Goal: Check status: Check status

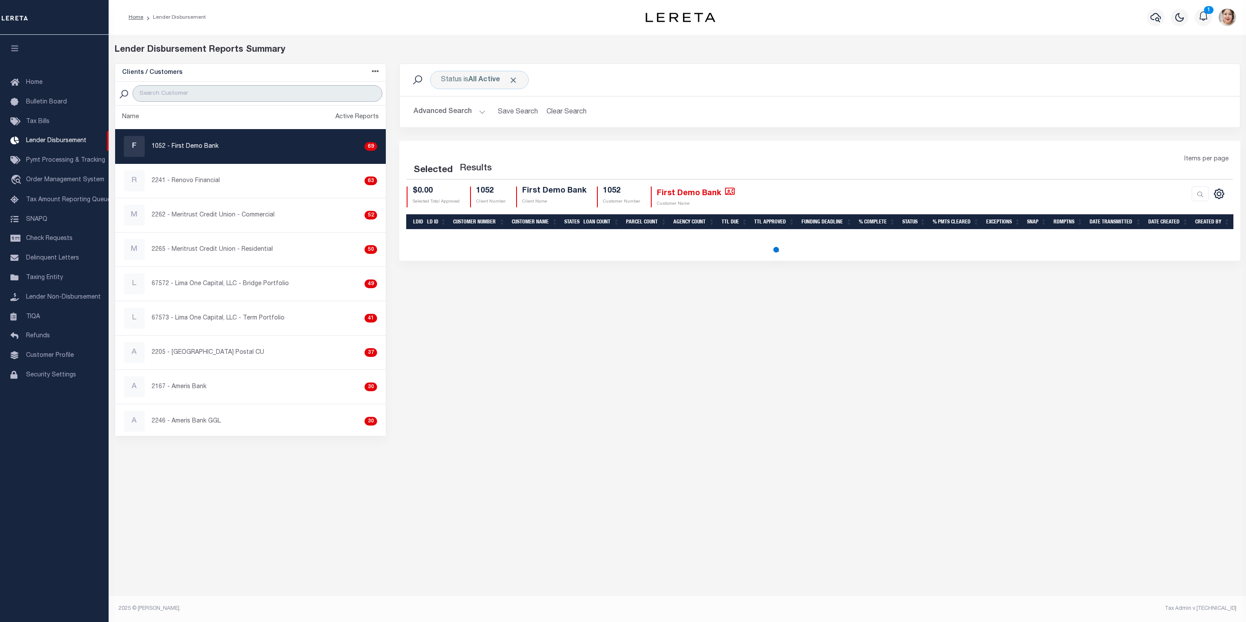
click at [219, 97] on input "search" at bounding box center [258, 93] width 250 height 17
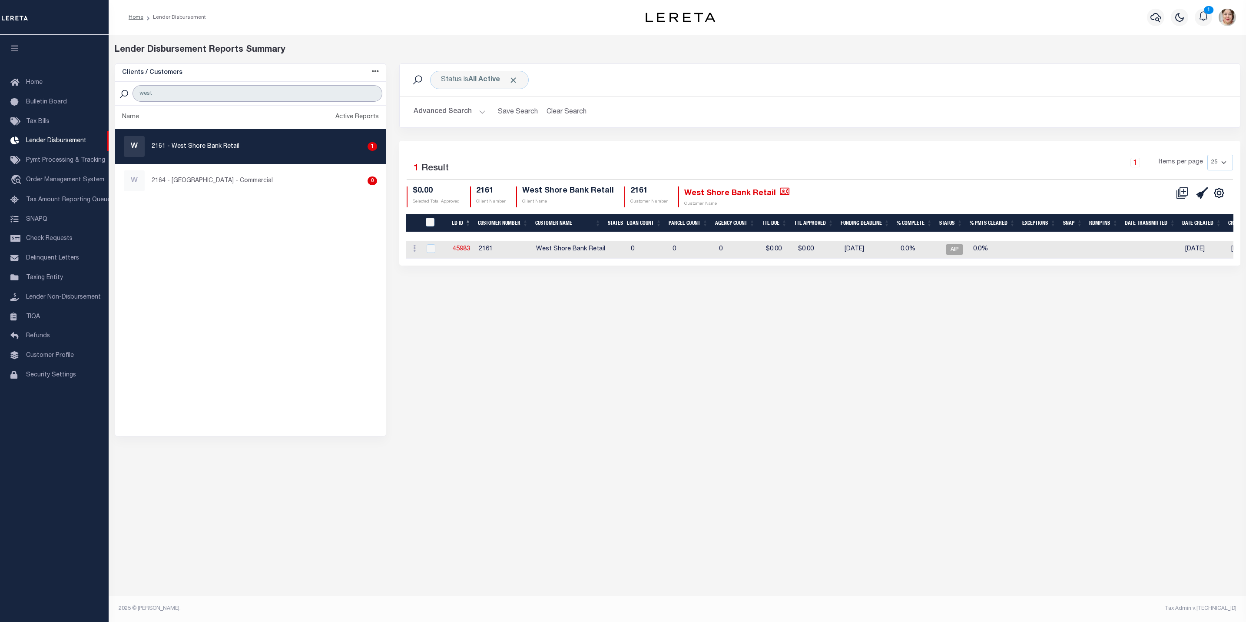
type input "west"
drag, startPoint x: 605, startPoint y: 163, endPoint x: 640, endPoint y: 173, distance: 36.6
click at [605, 163] on div "Selected 1 Result" at bounding box center [505, 167] width 210 height 24
click at [73, 163] on span "Pymt Processing & Tracking" at bounding box center [65, 160] width 79 height 6
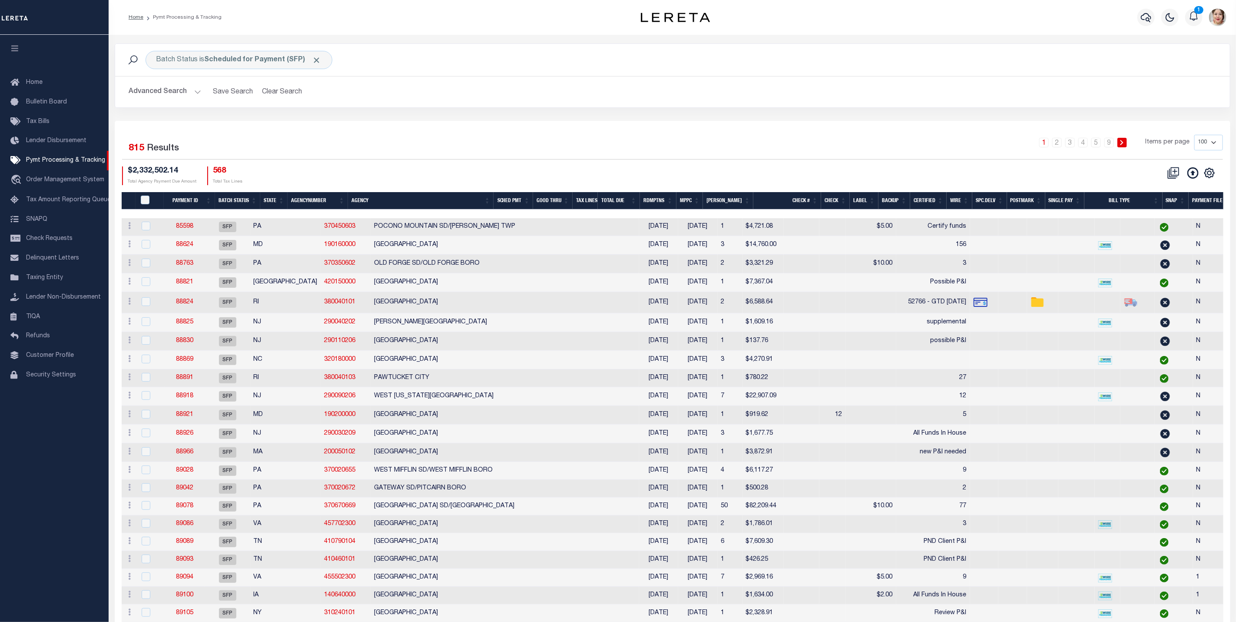
click at [562, 204] on th "Good Thru" at bounding box center [553, 201] width 40 height 18
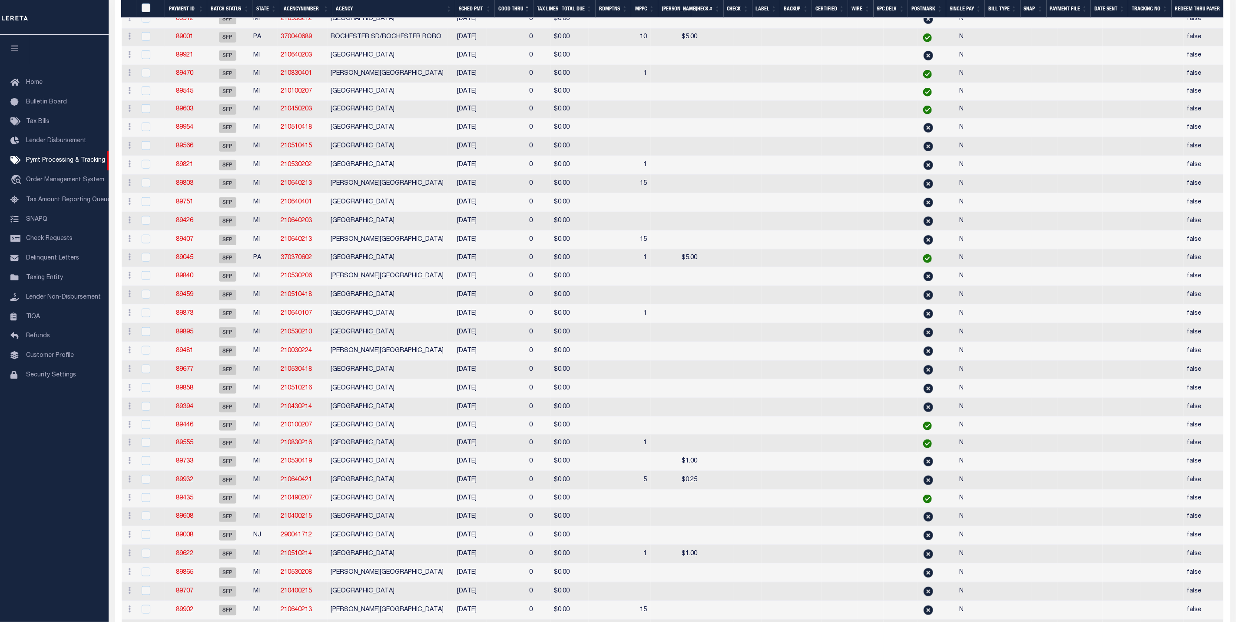
scroll to position [782, 0]
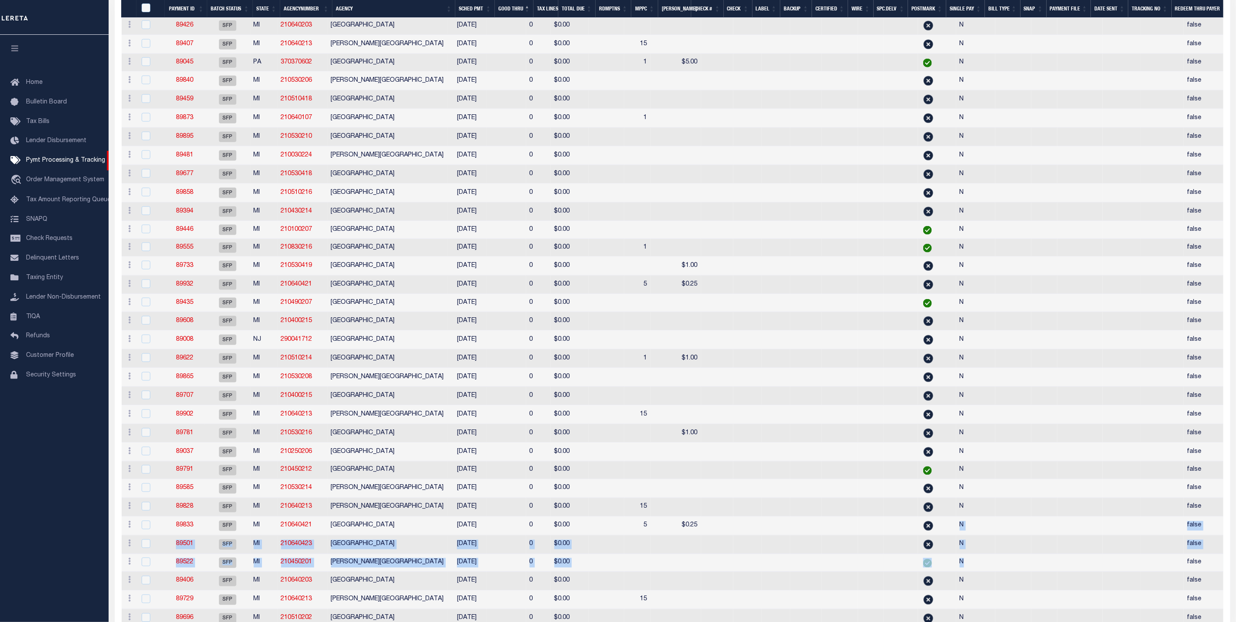
drag, startPoint x: 866, startPoint y: 545, endPoint x: 972, endPoint y: 587, distance: 114.2
click at [972, 585] on tbody "ACTIONS Delete Batch 89560 SFP MI 210510203 BEAR LAKE TOWNSHIP 09/04/2025 0 $0.…" at bounding box center [683, 348] width 1122 height 1842
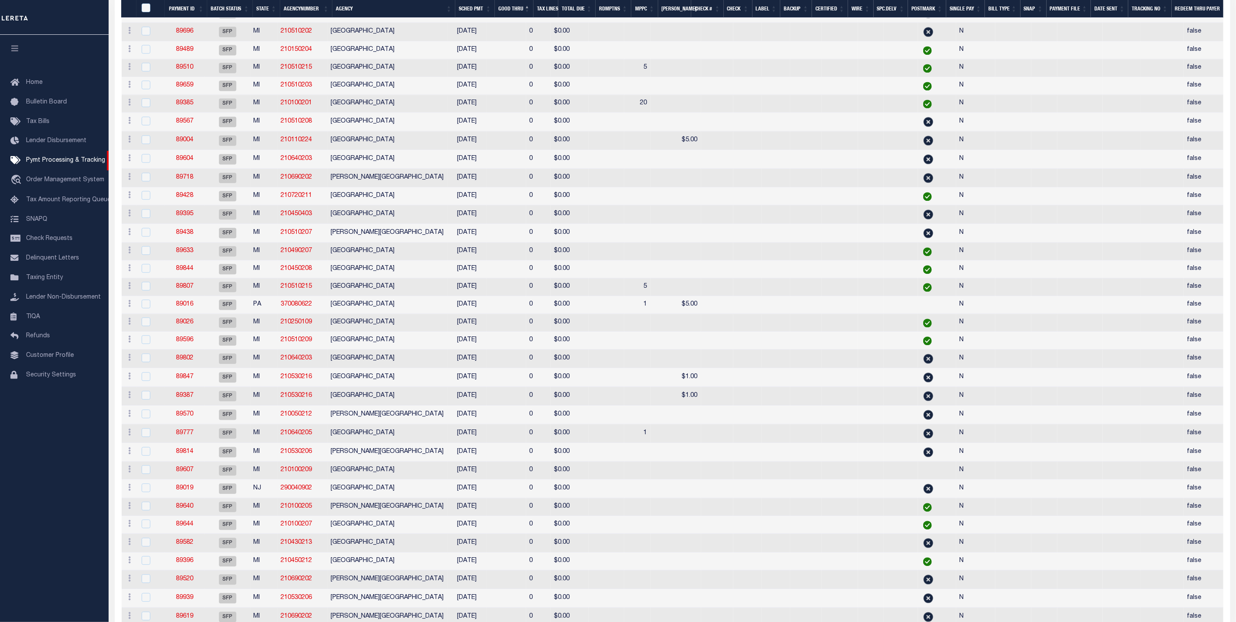
scroll to position [1507, 0]
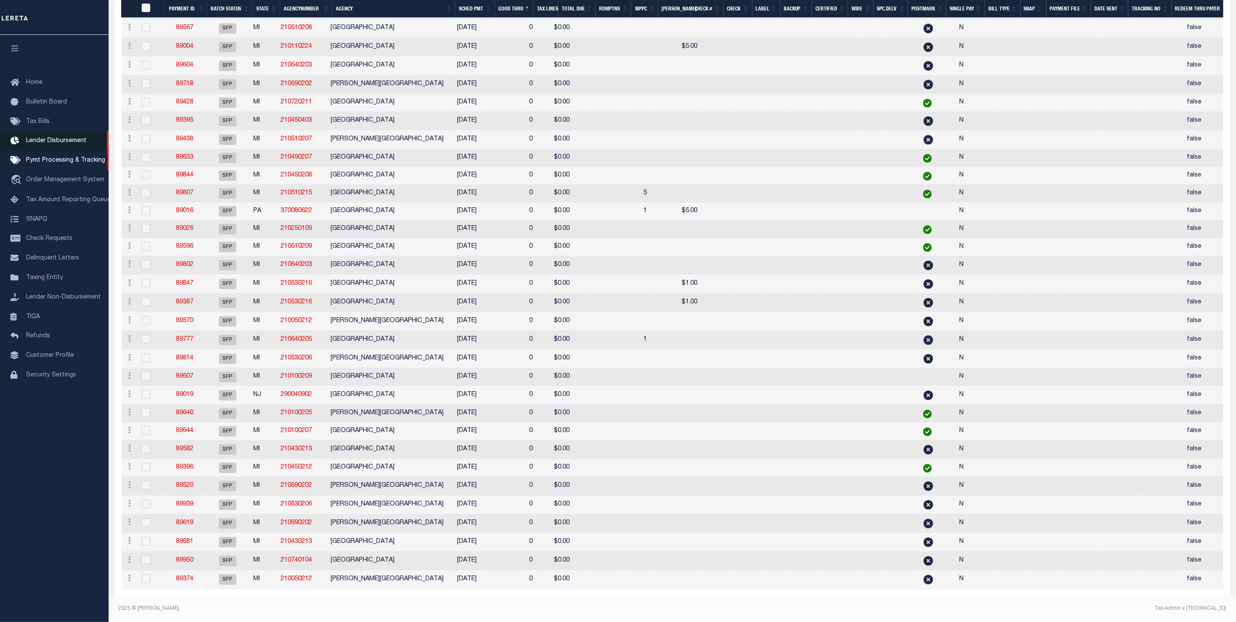
click at [70, 139] on span "Lender Disbursement" at bounding box center [56, 141] width 60 height 6
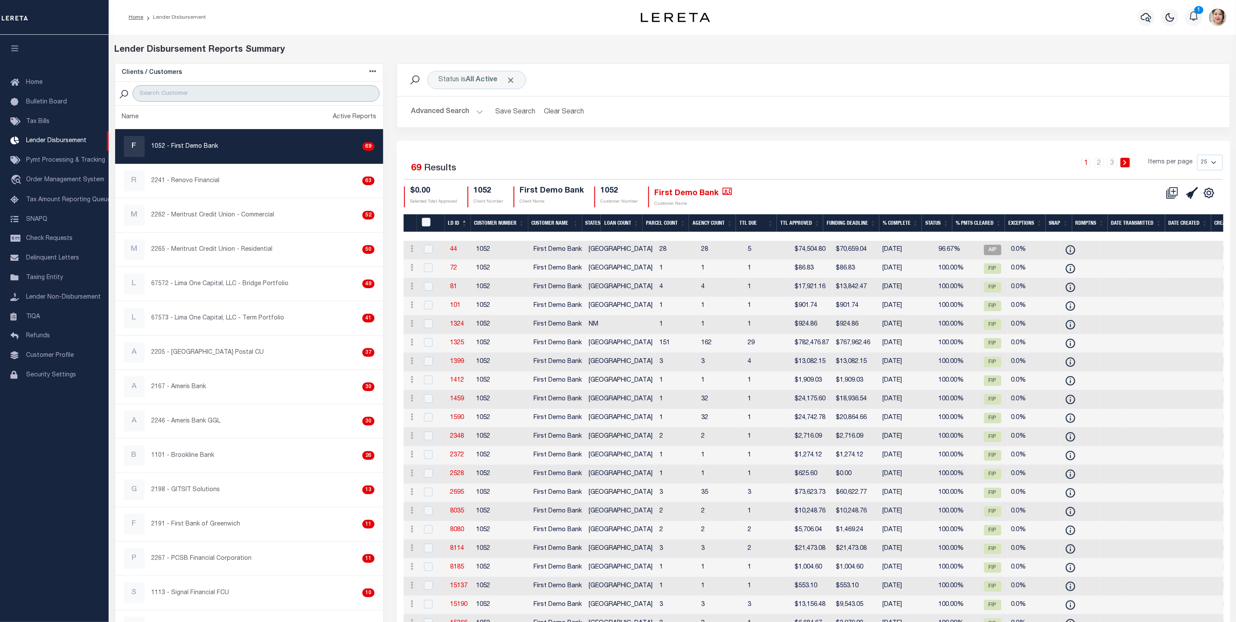
click at [202, 90] on input "search" at bounding box center [256, 93] width 247 height 17
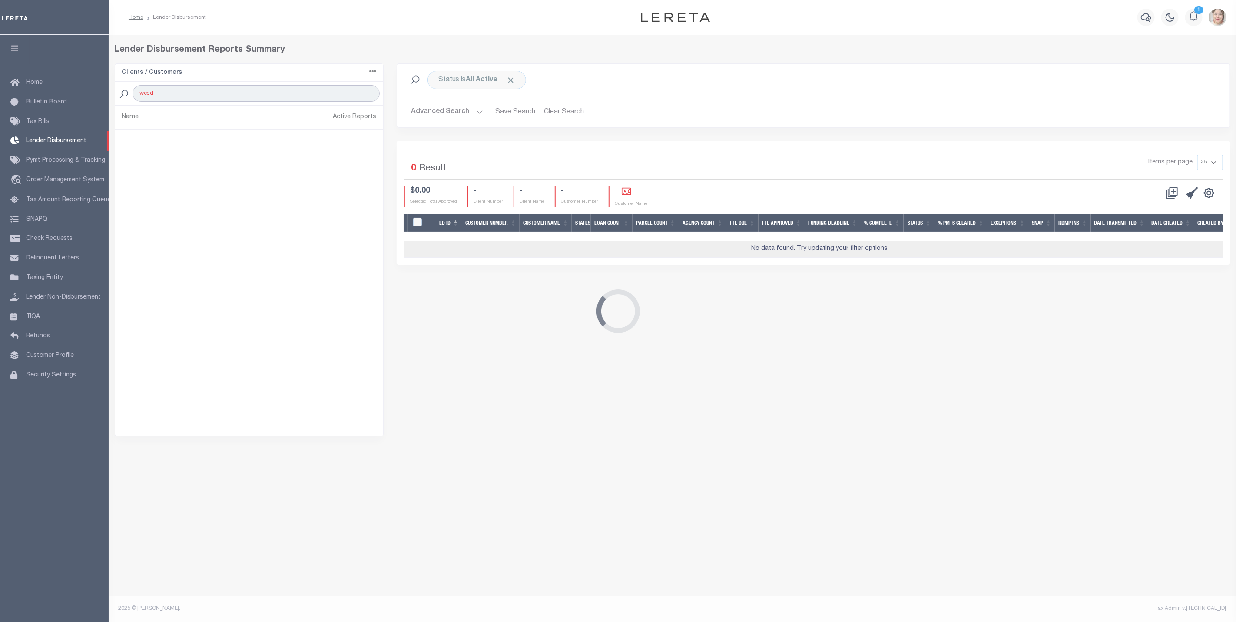
type input "wes"
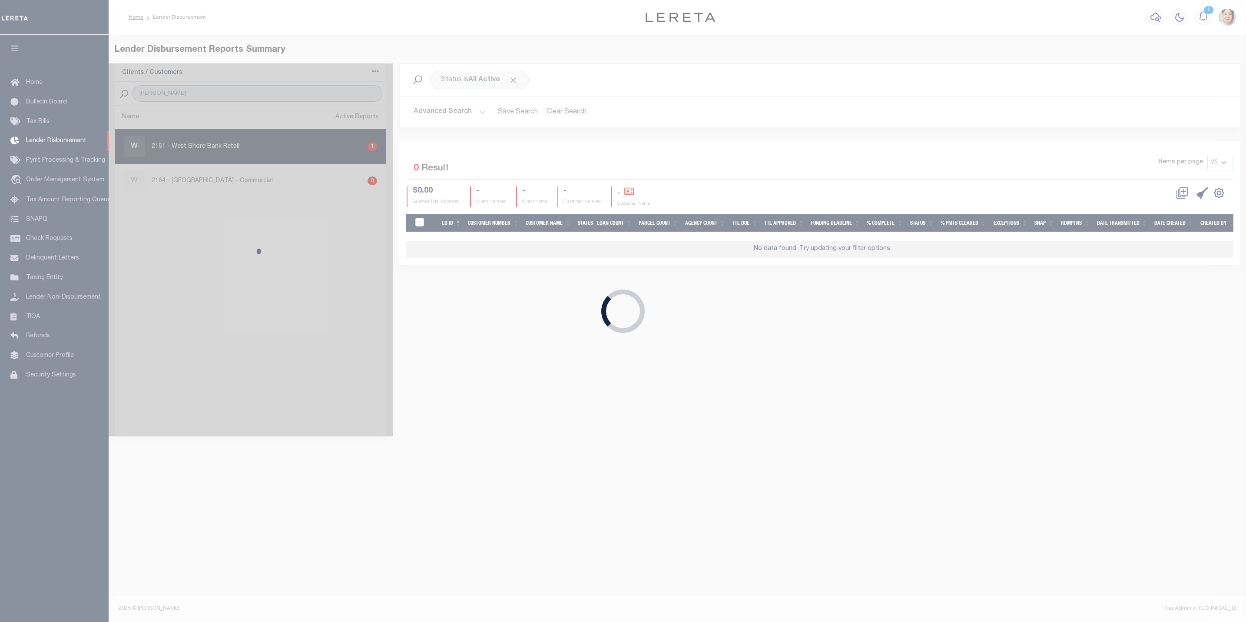
select select
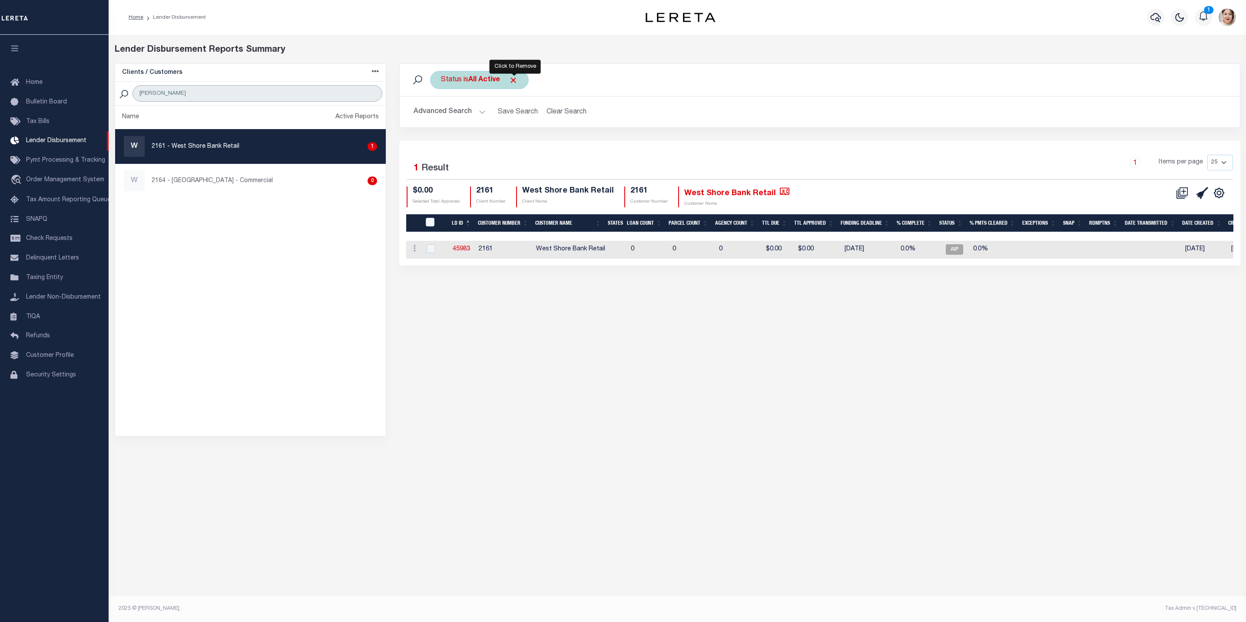
type input "wes"
click at [511, 80] on span "Click to Remove" at bounding box center [513, 80] width 9 height 9
click at [458, 111] on button "Advanced Search" at bounding box center [450, 111] width 72 height 17
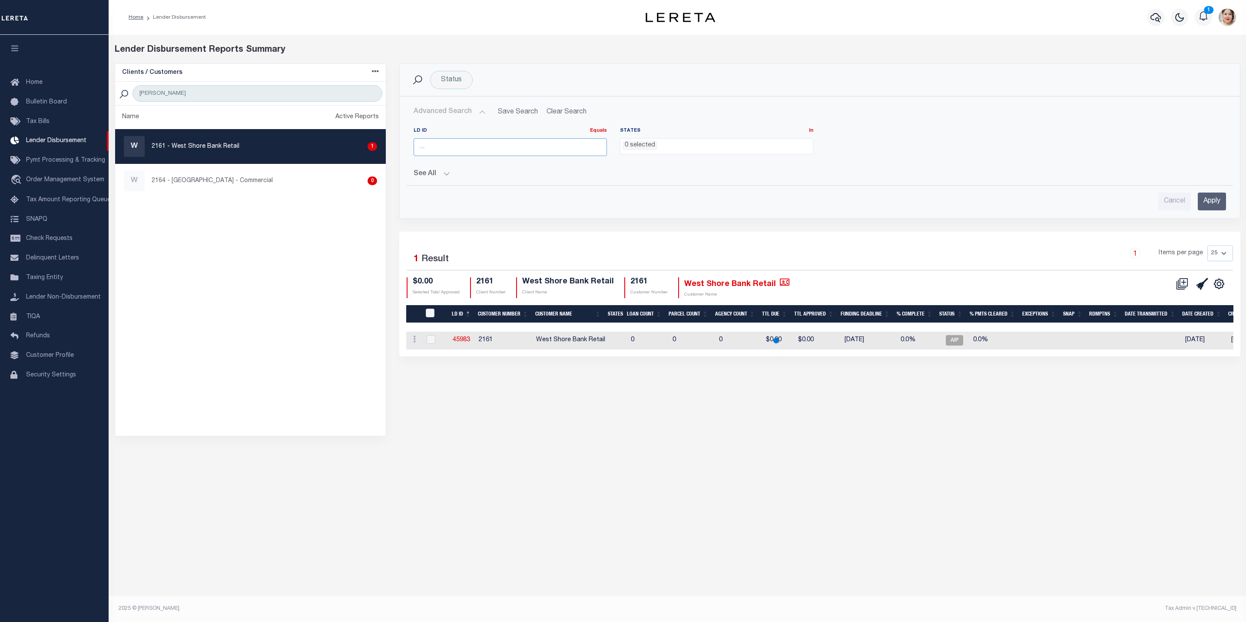
click at [463, 149] on input "number" at bounding box center [510, 147] width 193 height 18
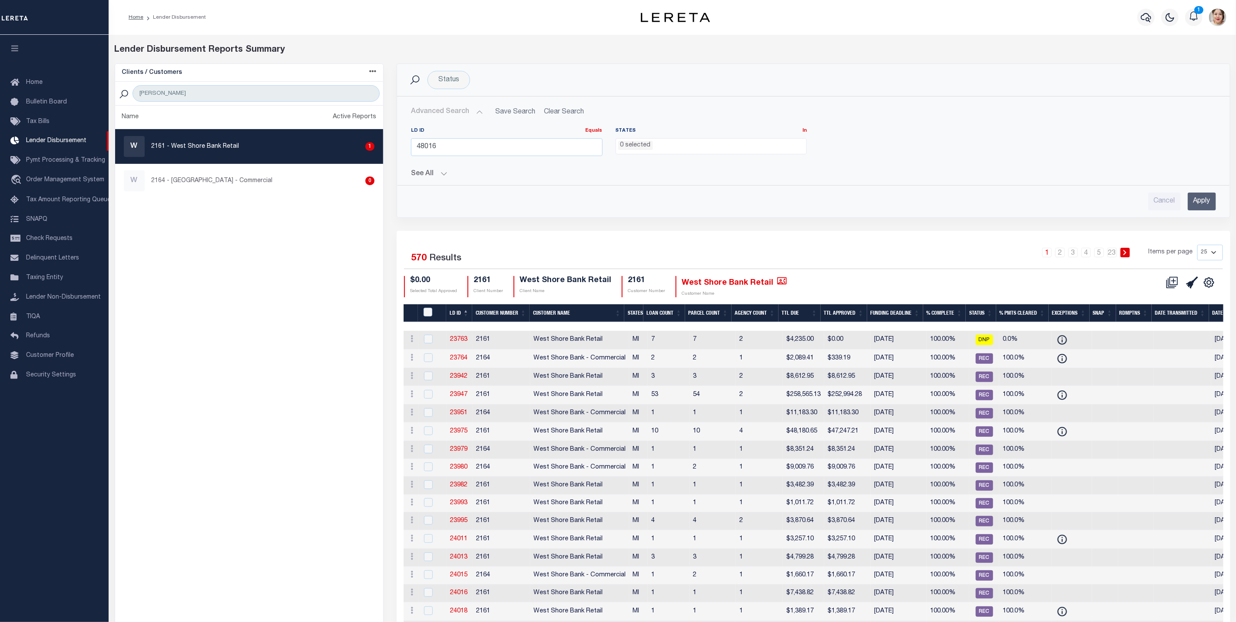
click at [1197, 206] on input "Apply" at bounding box center [1202, 202] width 28 height 18
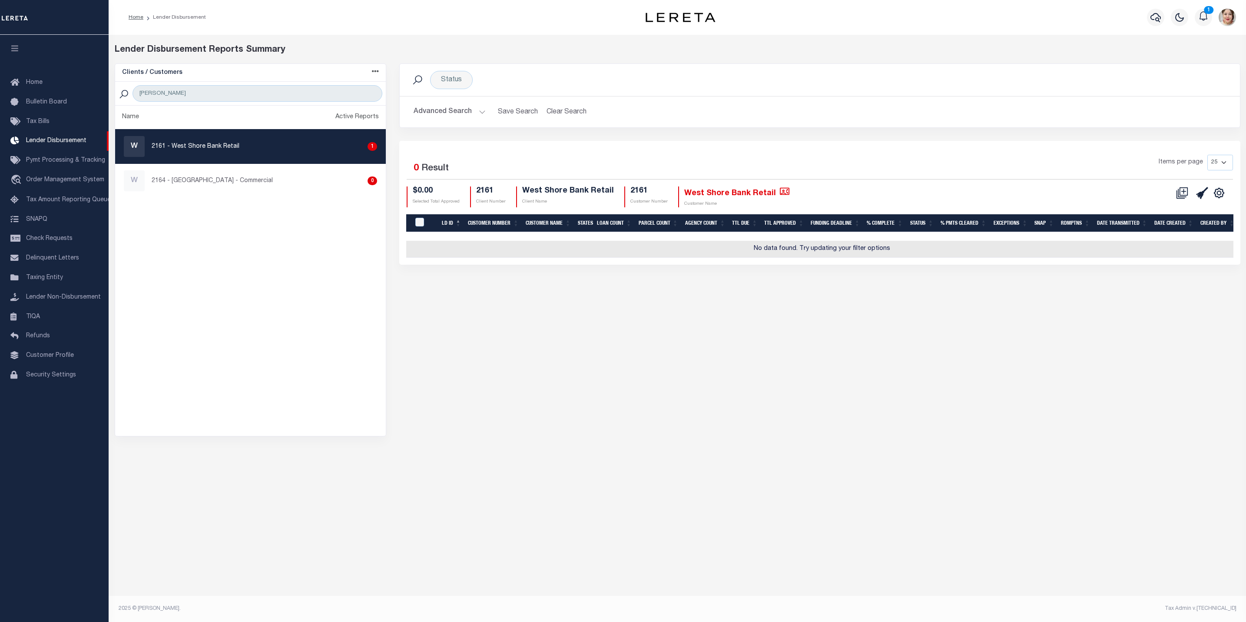
click at [442, 111] on button "Advanced Search" at bounding box center [450, 111] width 72 height 17
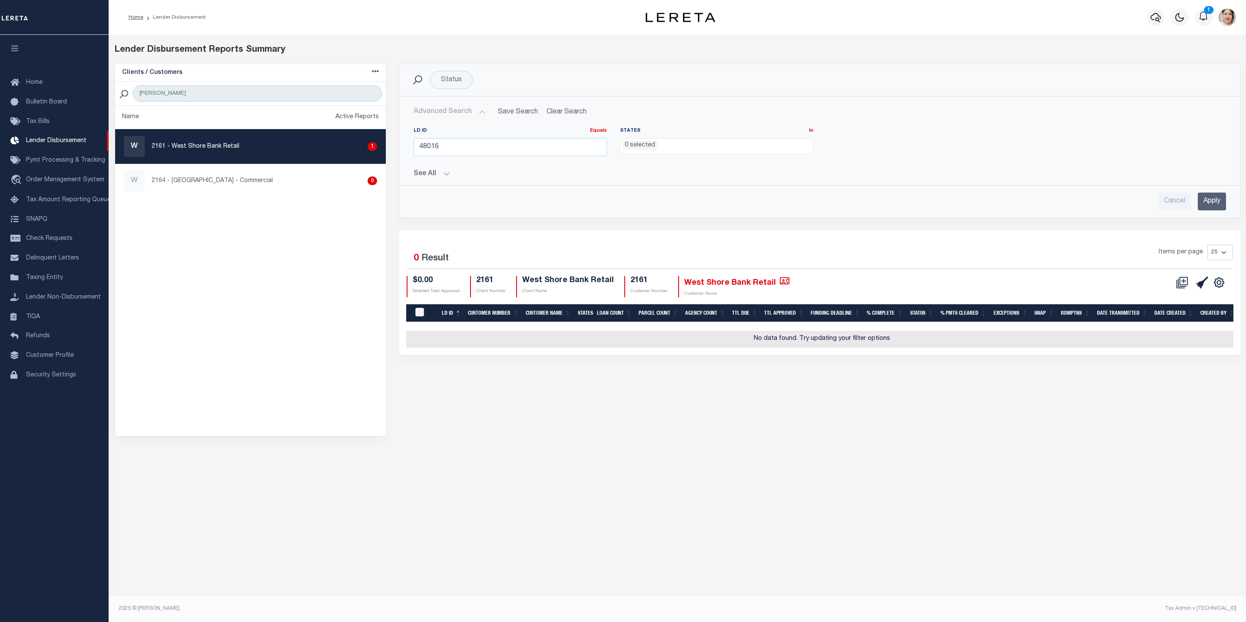
click at [428, 179] on div "LD ID Equals Equals Is Not Equal To Is Greater Than Is Less Than 48016 States I…" at bounding box center [820, 165] width 826 height 90
click at [428, 176] on button "See All" at bounding box center [820, 174] width 813 height 8
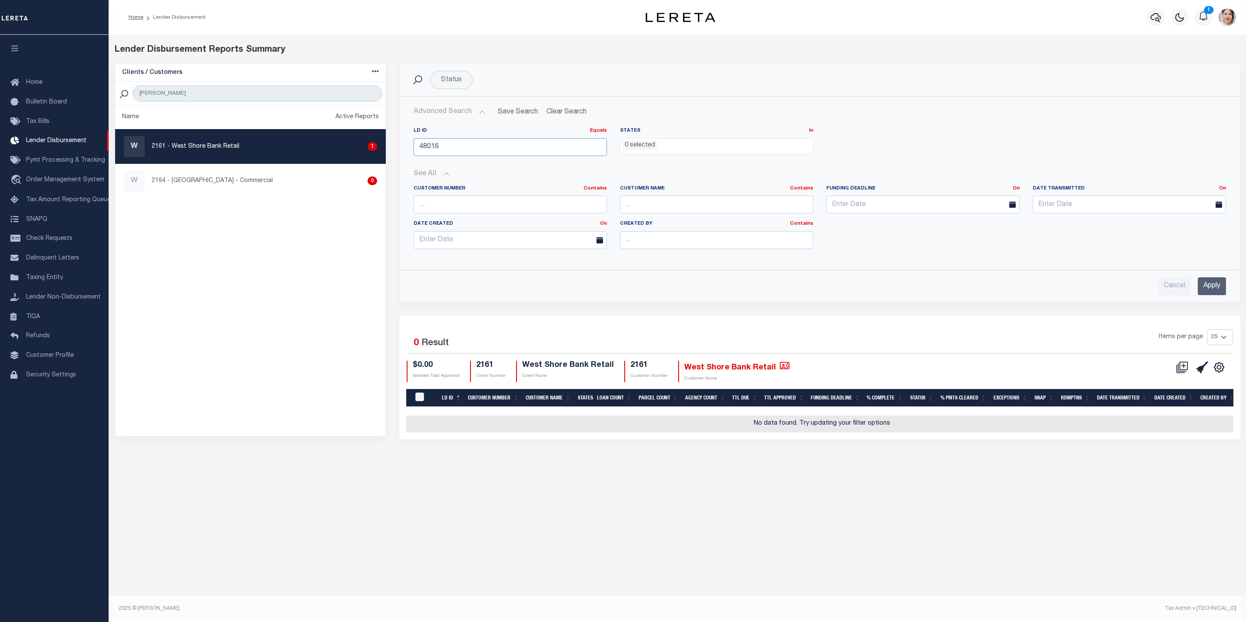
drag, startPoint x: 484, startPoint y: 150, endPoint x: 548, endPoint y: 157, distance: 64.6
click at [484, 150] on input "48016" at bounding box center [510, 147] width 193 height 18
type input "46018"
click at [1203, 292] on input "Apply" at bounding box center [1212, 286] width 28 height 18
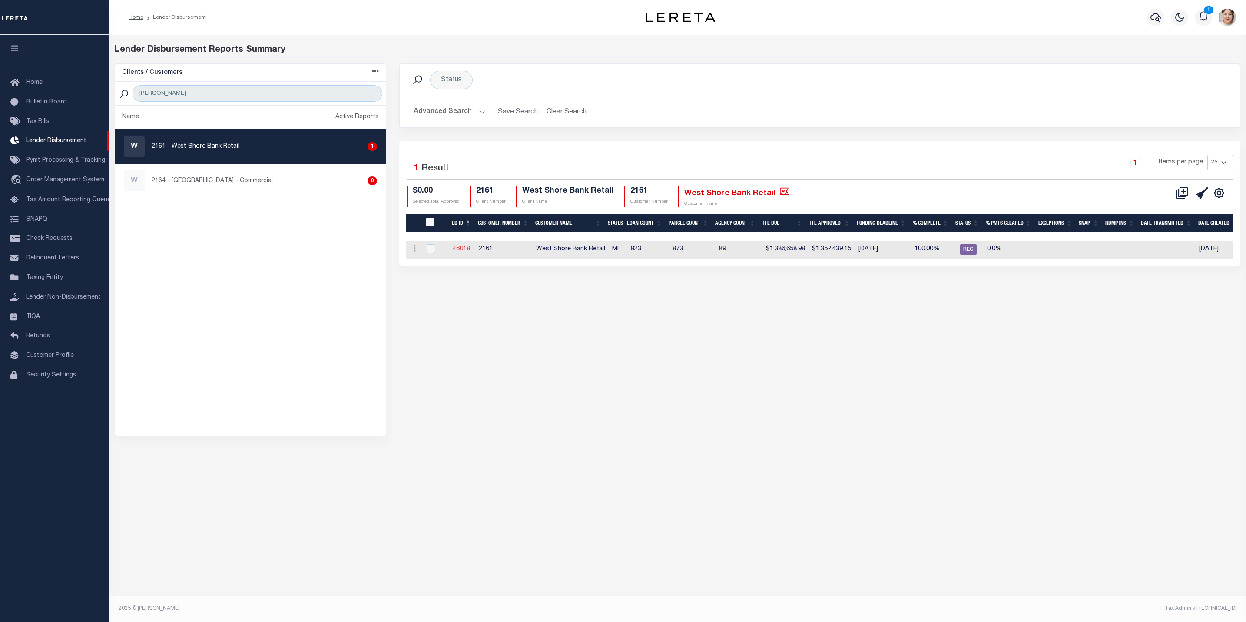
click at [466, 252] on link "46018" at bounding box center [461, 249] width 17 height 6
checkbox input "true"
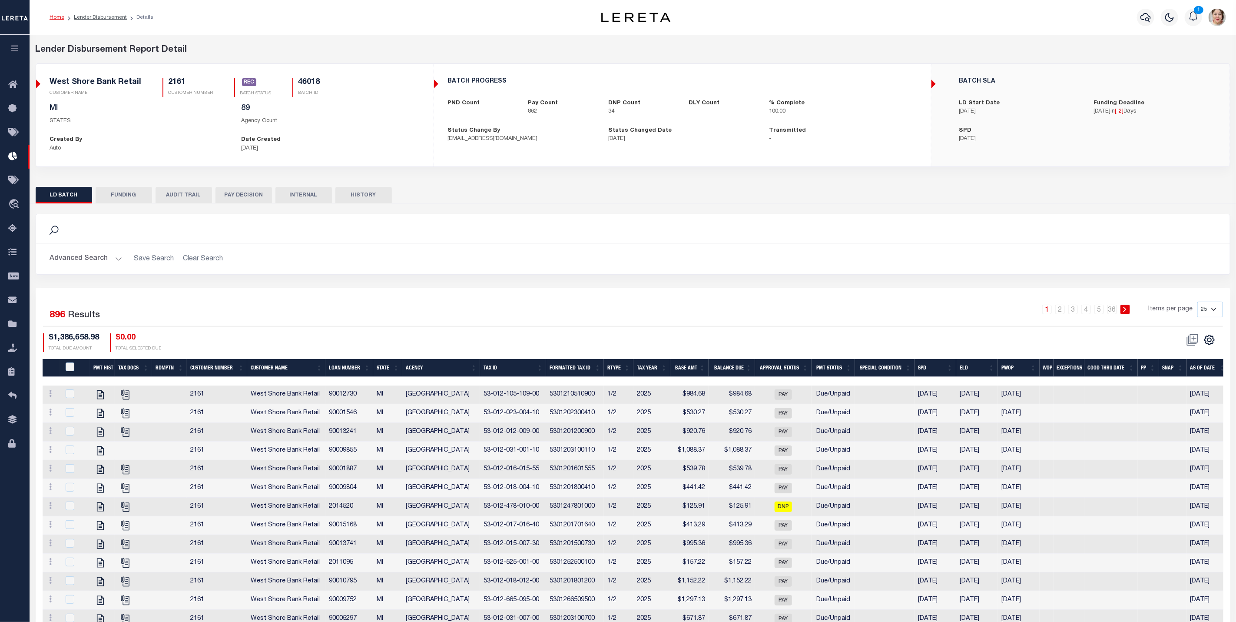
click at [137, 192] on button "FUNDING" at bounding box center [124, 195] width 56 height 17
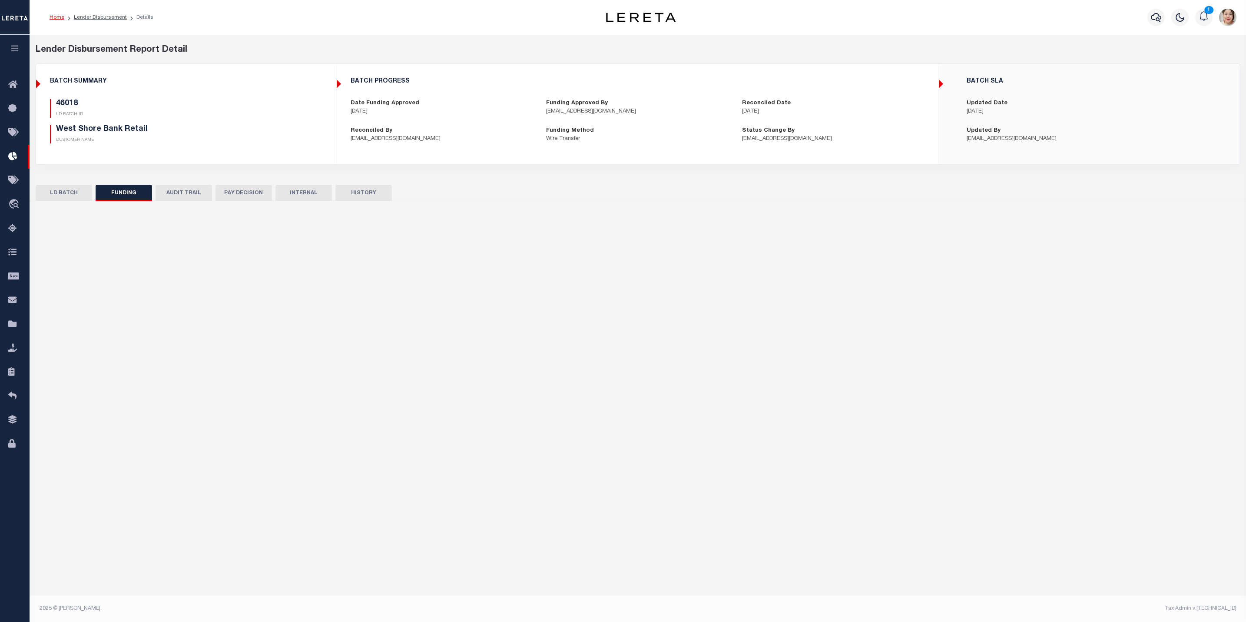
type input "$1,352,439.15"
type input "$0"
type input "[DATE]"
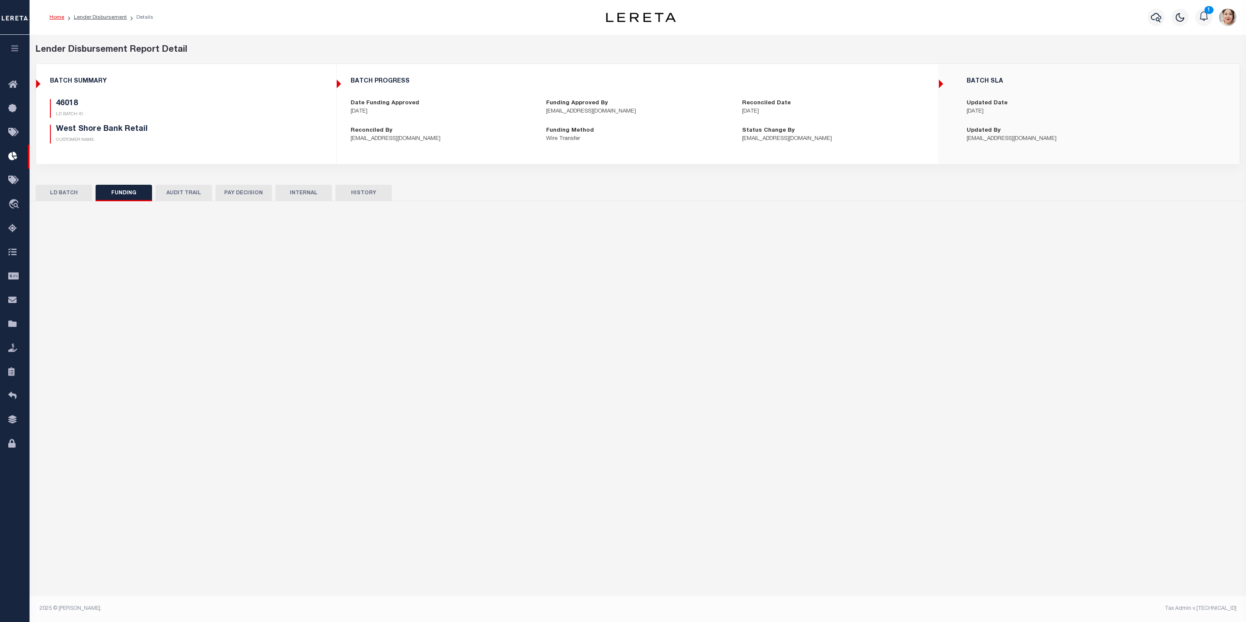
type input "20250911MMQFMPG7000005"
type input "[DATE]"
select select "100"
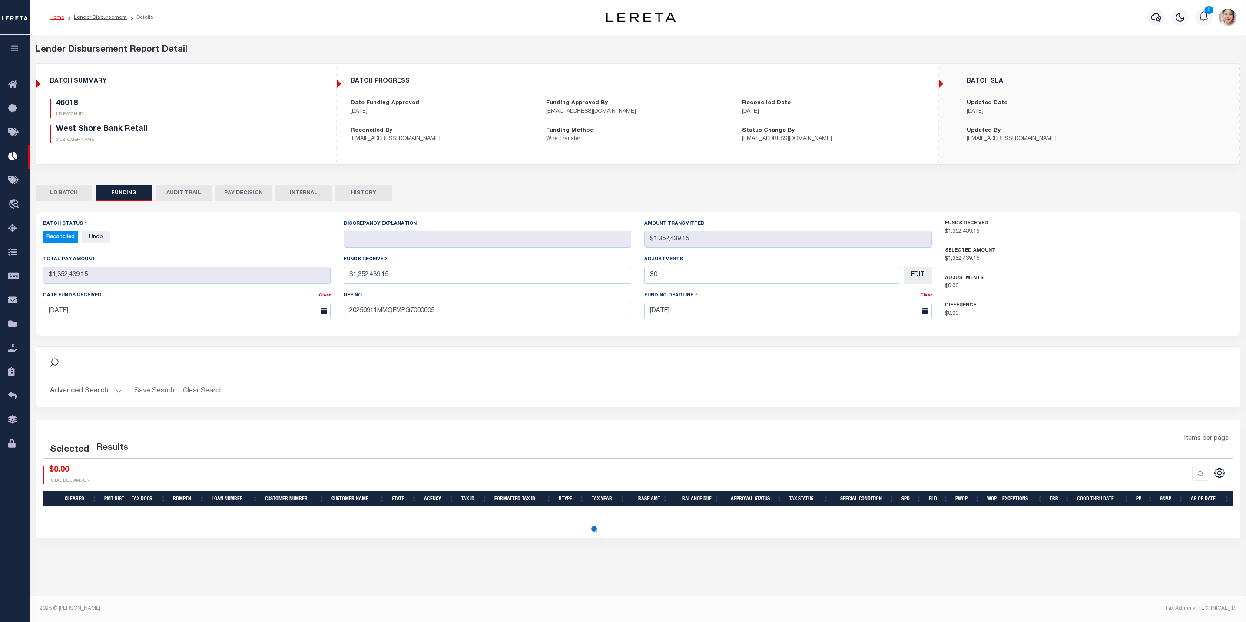
select select "100"
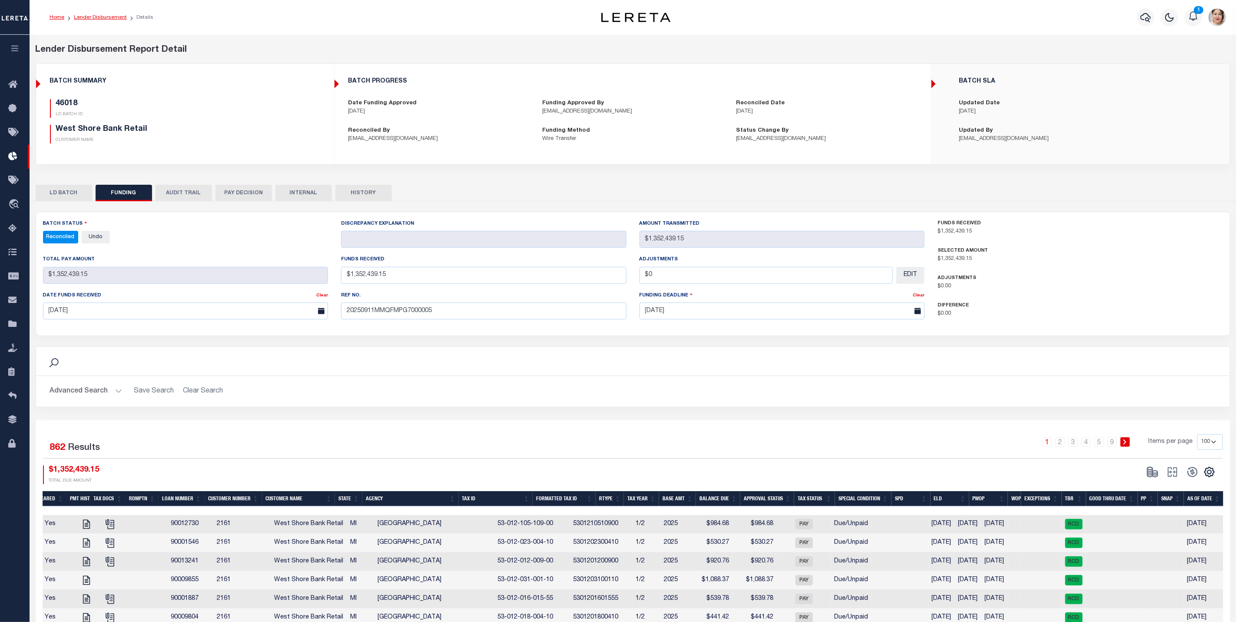
click at [82, 17] on link "Lender Disbursement" at bounding box center [100, 17] width 53 height 5
checkbox input "true"
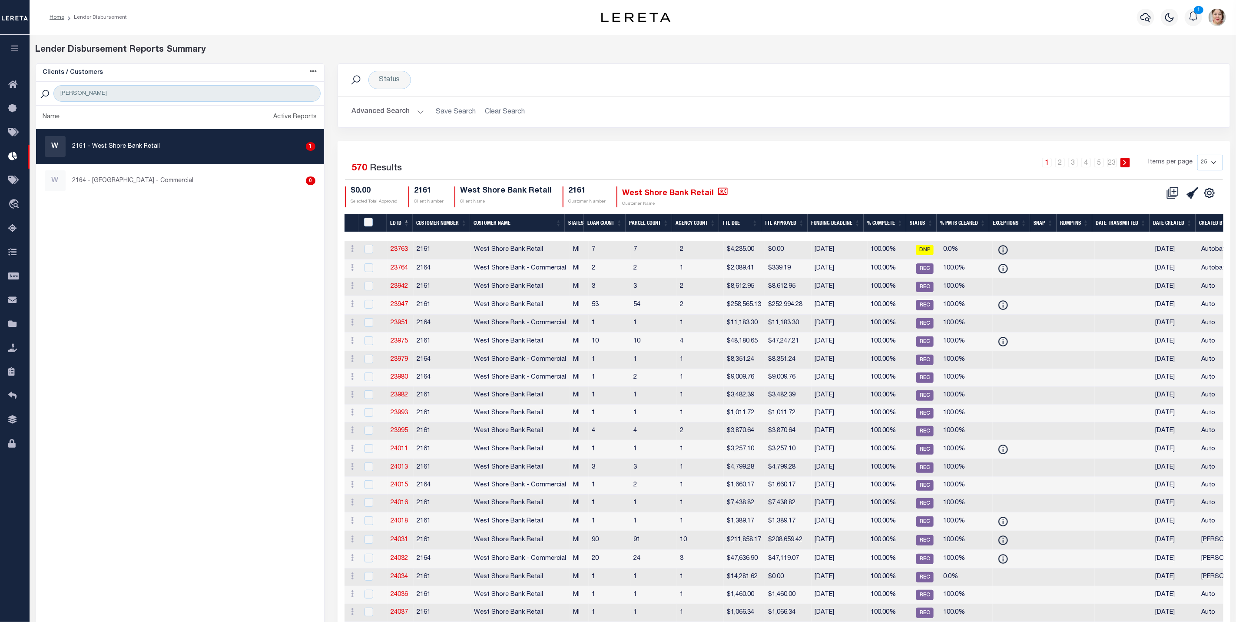
click at [8, 46] on button "button" at bounding box center [15, 50] width 30 height 30
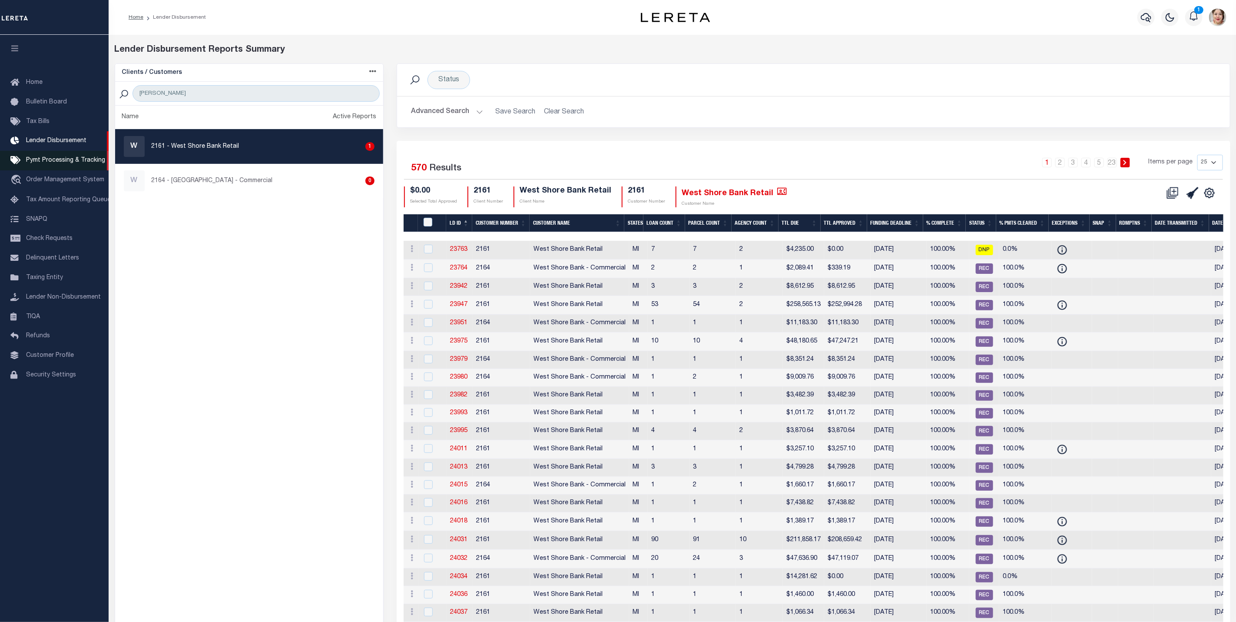
click at [50, 161] on span "Pymt Processing & Tracking" at bounding box center [65, 160] width 79 height 6
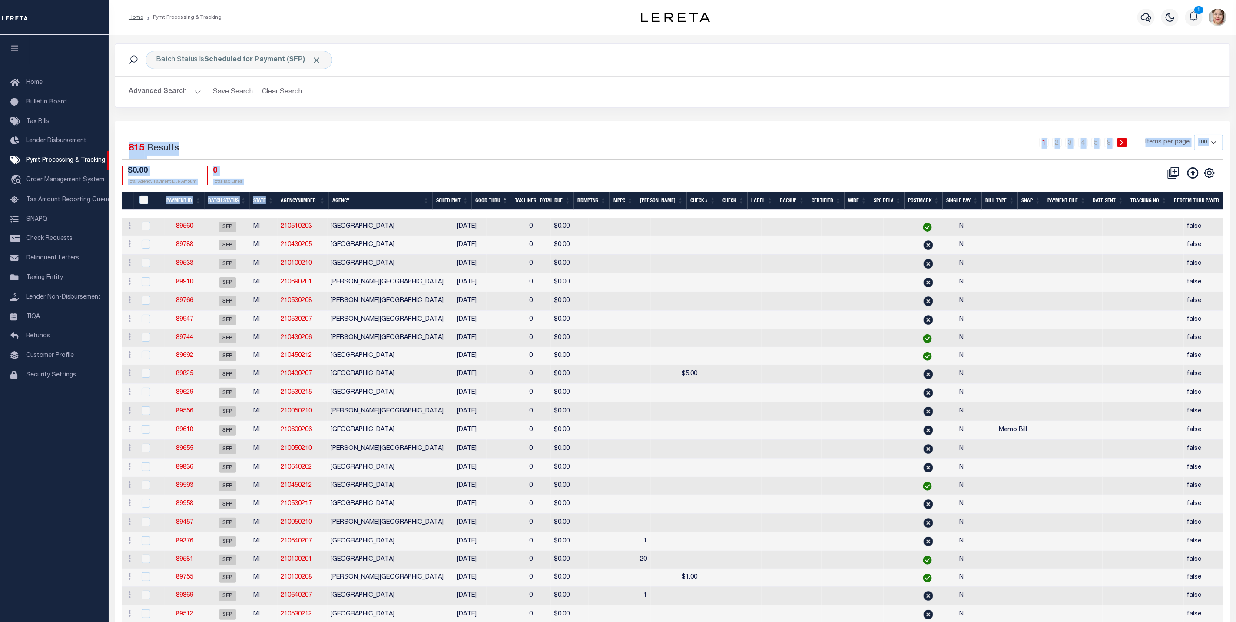
drag, startPoint x: 123, startPoint y: 156, endPoint x: 274, endPoint y: 210, distance: 160.3
click at [1215, 146] on select "100 200 500 1000" at bounding box center [1209, 143] width 29 height 16
select select "1000"
click at [1195, 136] on select "100 200 500 1000" at bounding box center [1209, 143] width 29 height 16
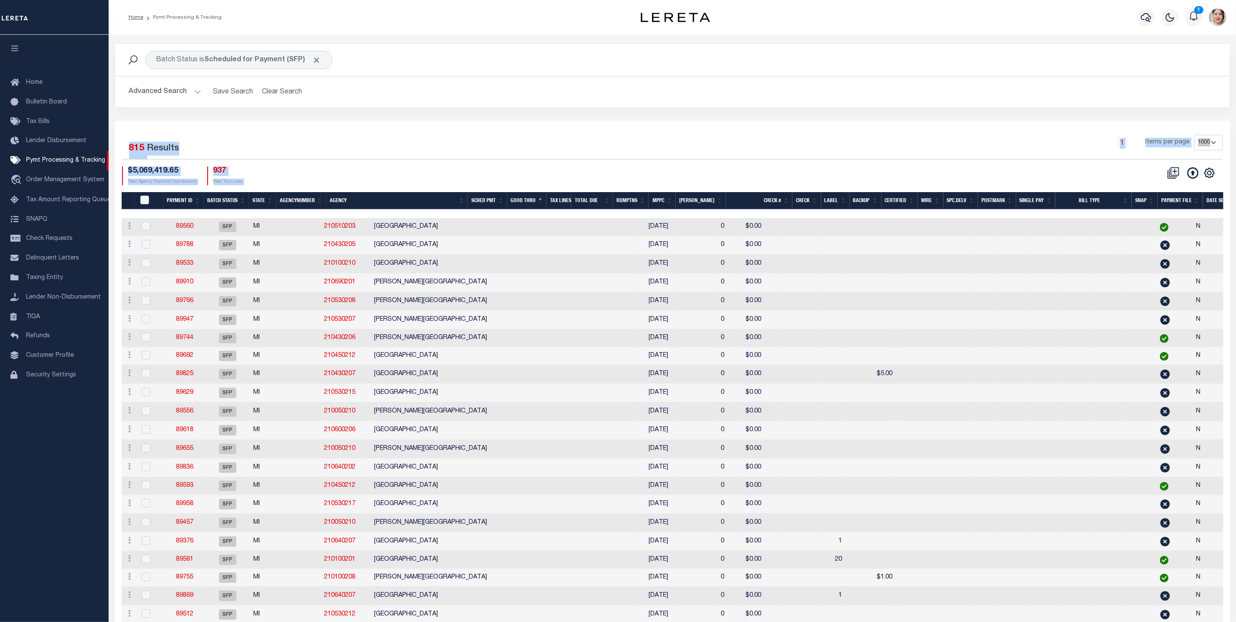
drag, startPoint x: 371, startPoint y: 195, endPoint x: 158, endPoint y: 132, distance: 221.5
click at [371, 195] on th "Agency" at bounding box center [397, 201] width 142 height 18
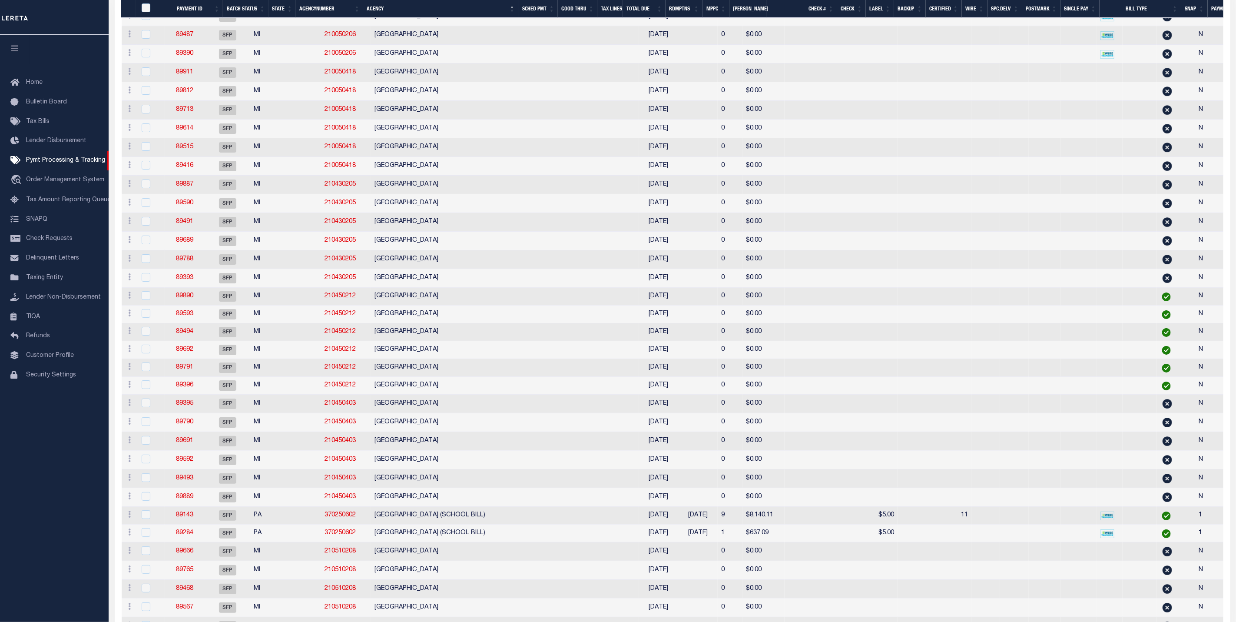
scroll to position [4432, 0]
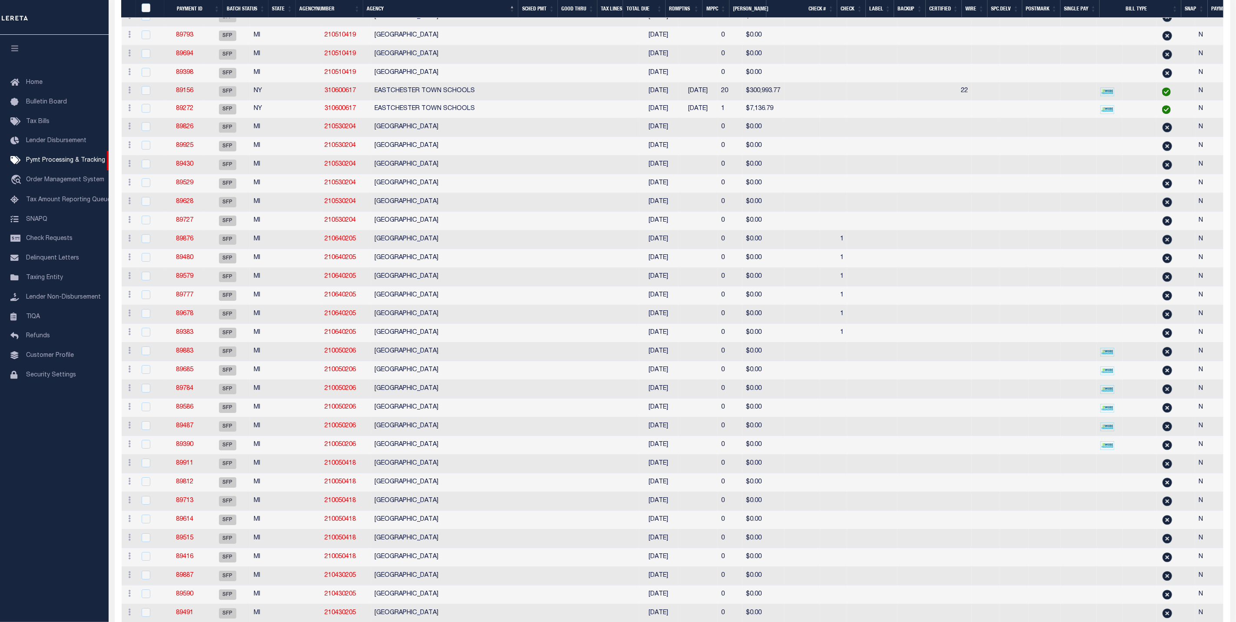
drag, startPoint x: 365, startPoint y: 193, endPoint x: 548, endPoint y: 224, distance: 185.2
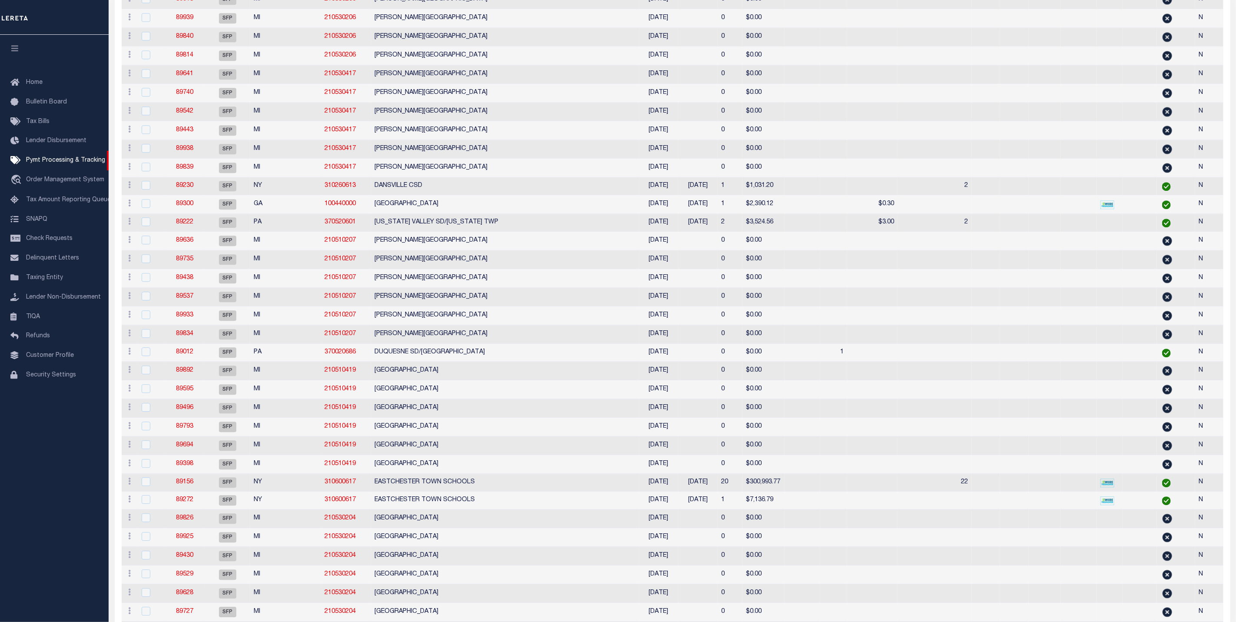
scroll to position [0, 0]
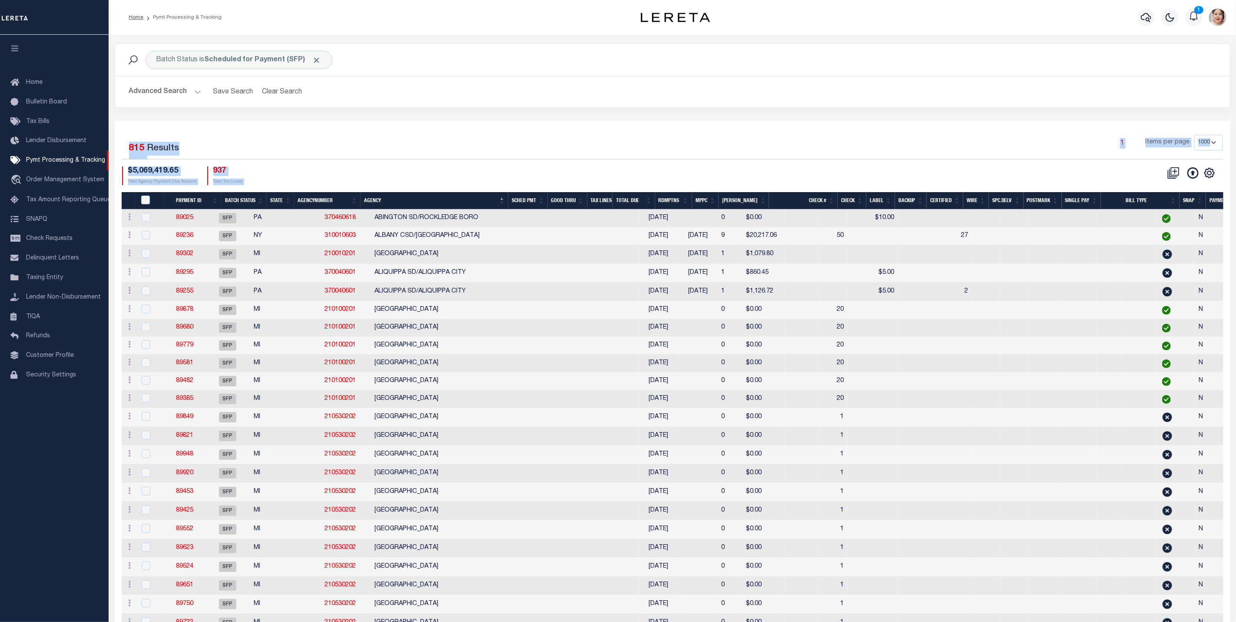
click at [174, 88] on button "Advanced Search" at bounding box center [165, 91] width 72 height 17
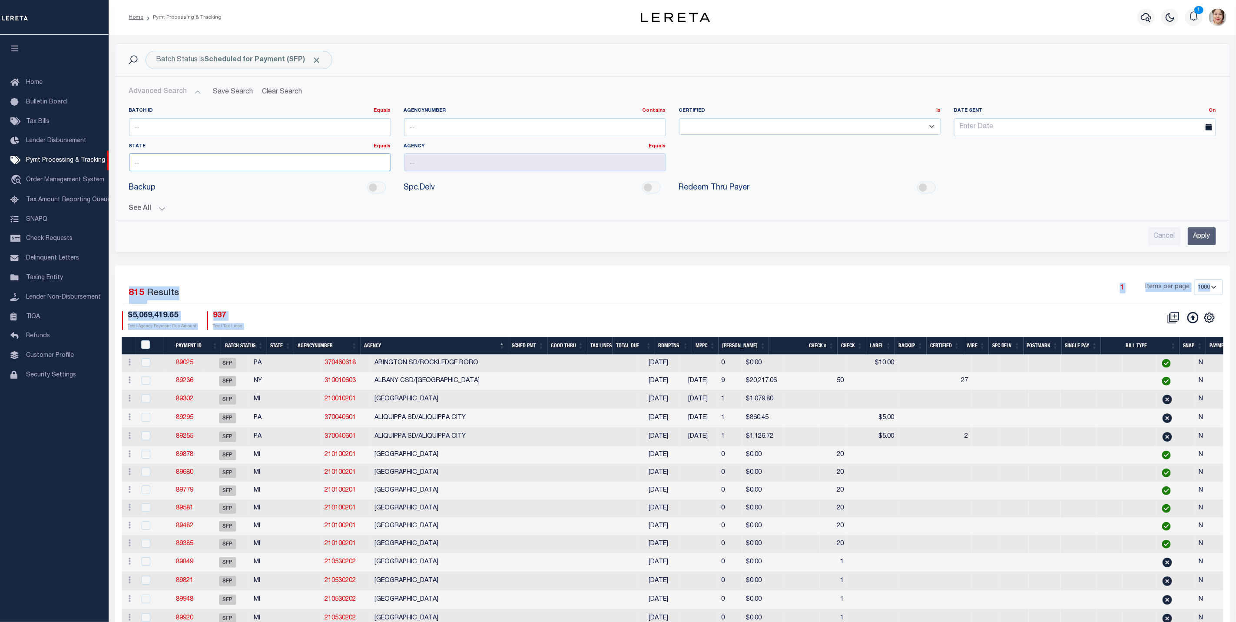
click at [201, 171] on input "text" at bounding box center [260, 162] width 262 height 18
click at [175, 181] on div "MI" at bounding box center [259, 180] width 261 height 14
type input "MI"
click at [1205, 248] on div "Advanced Search Save Search Clear Search PayeeSearchTable_dynamictable_____Defa…" at bounding box center [672, 164] width 1115 height 176
click at [1205, 239] on input "Apply" at bounding box center [1202, 236] width 28 height 18
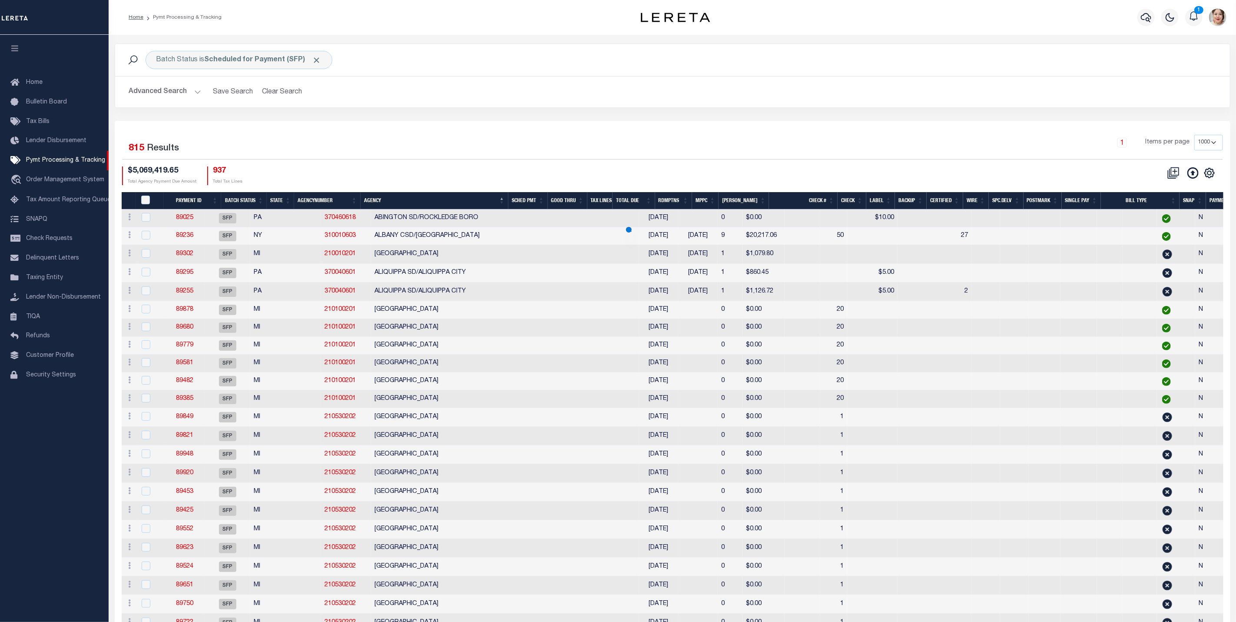
click at [159, 93] on button "Advanced Search" at bounding box center [165, 91] width 72 height 17
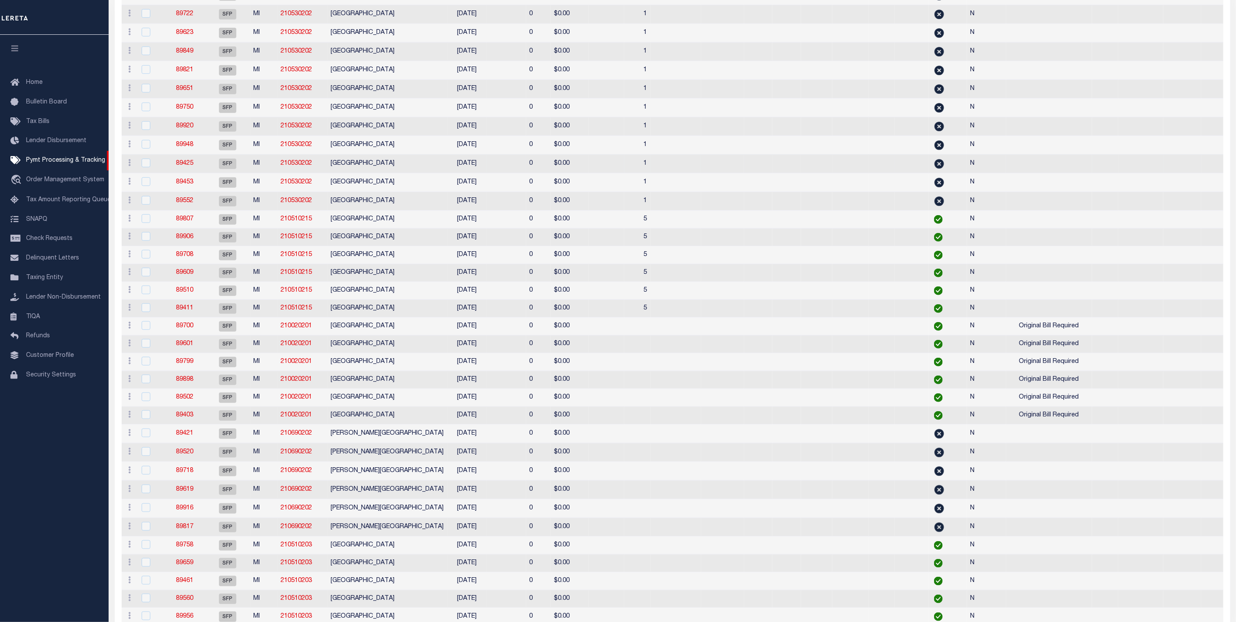
scroll to position [196, 0]
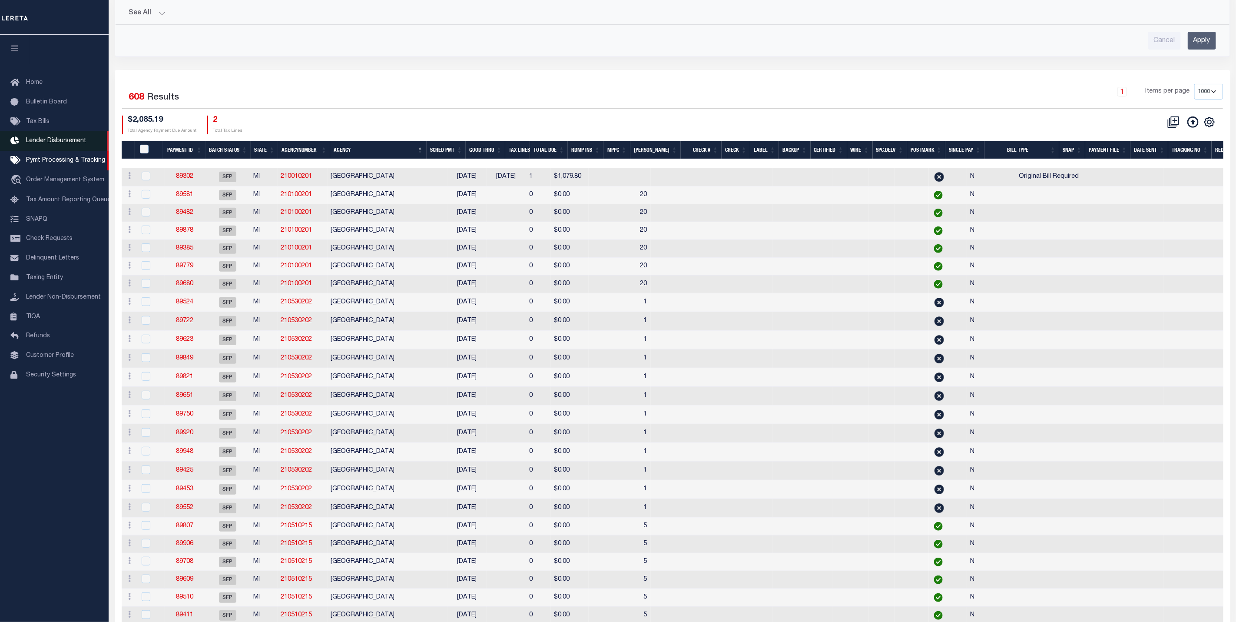
click at [42, 143] on span "Lender Disbursement" at bounding box center [56, 141] width 60 height 6
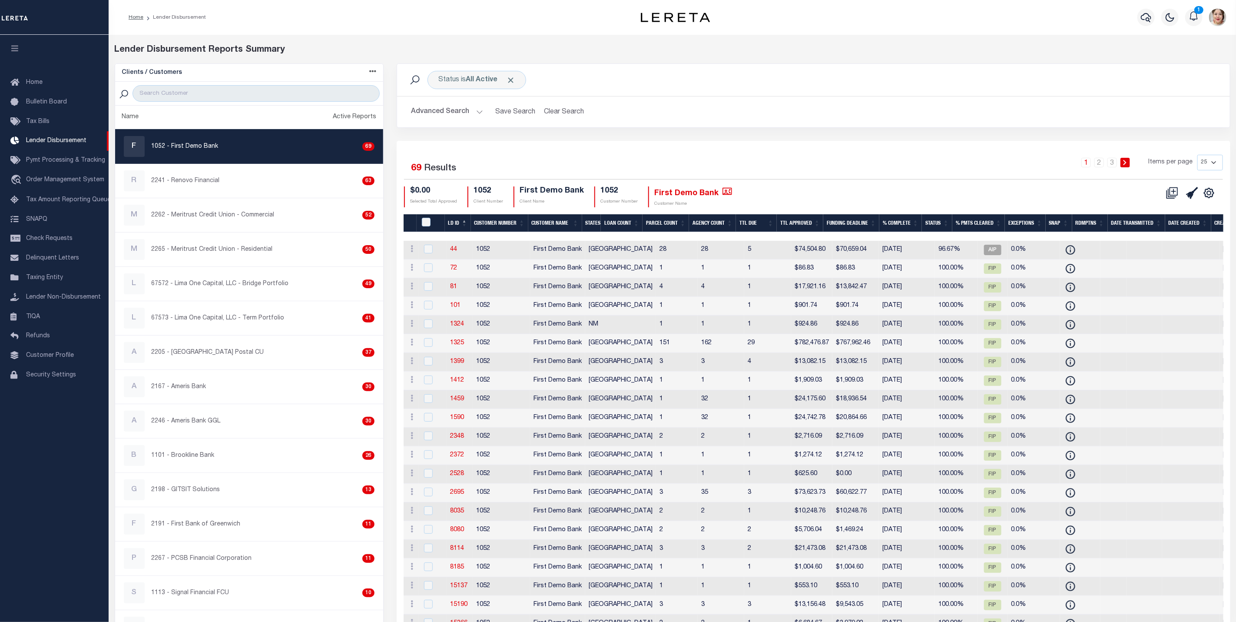
click at [444, 113] on button "Advanced Search" at bounding box center [447, 111] width 72 height 17
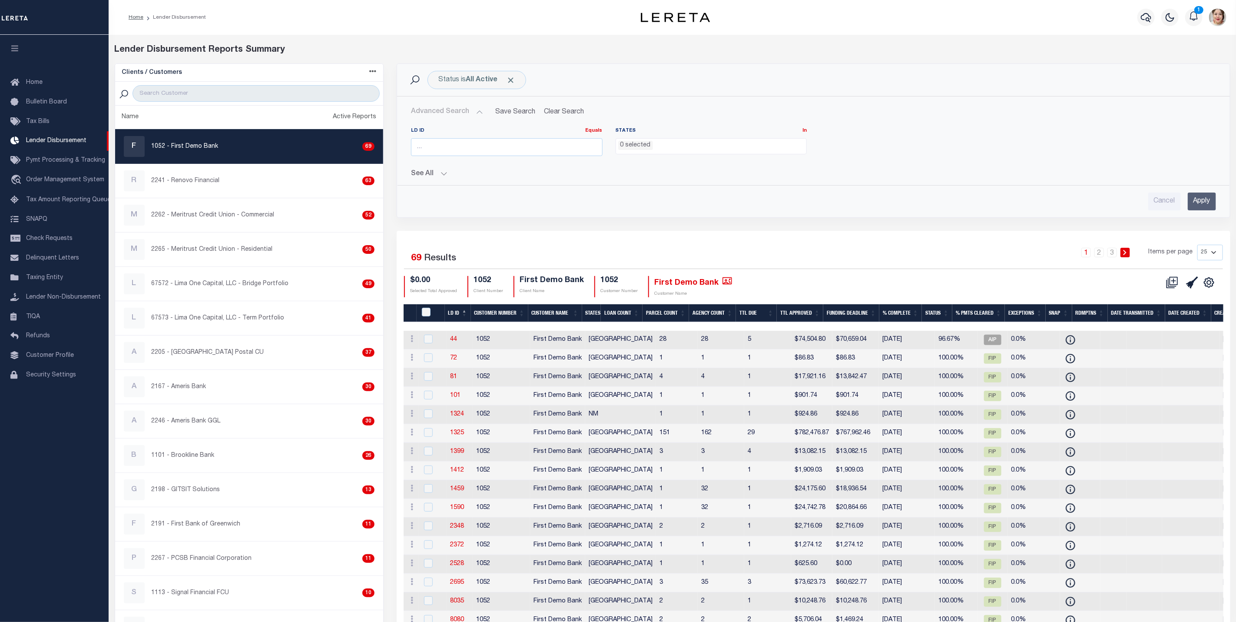
click at [428, 174] on button "See All" at bounding box center [813, 174] width 805 height 8
